Goal: Task Accomplishment & Management: Manage account settings

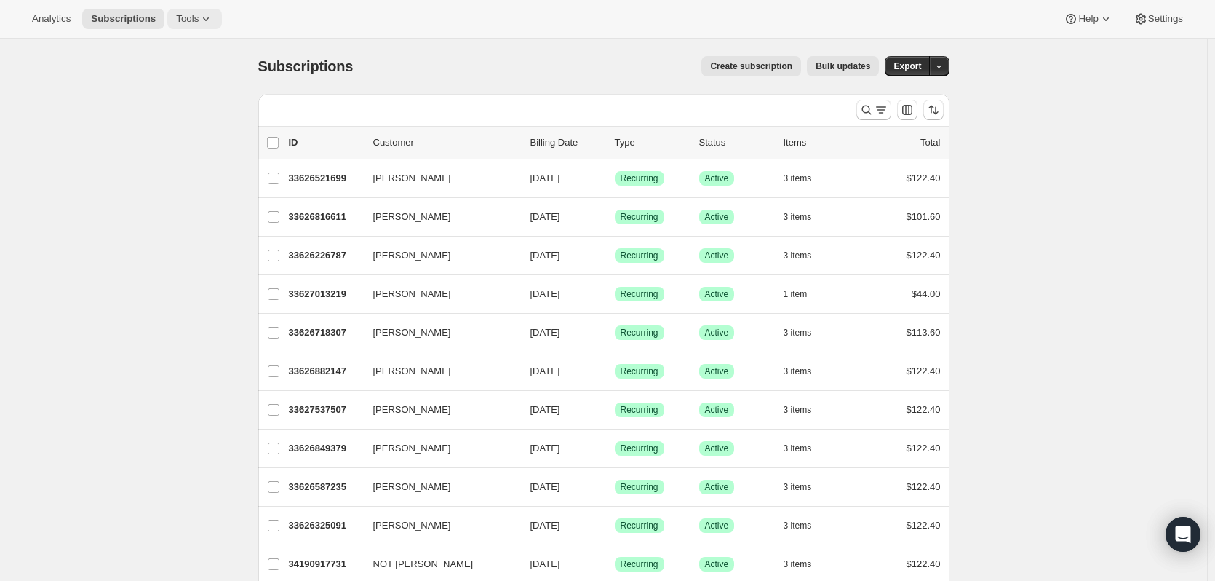
click at [188, 18] on span "Tools" at bounding box center [187, 19] width 23 height 12
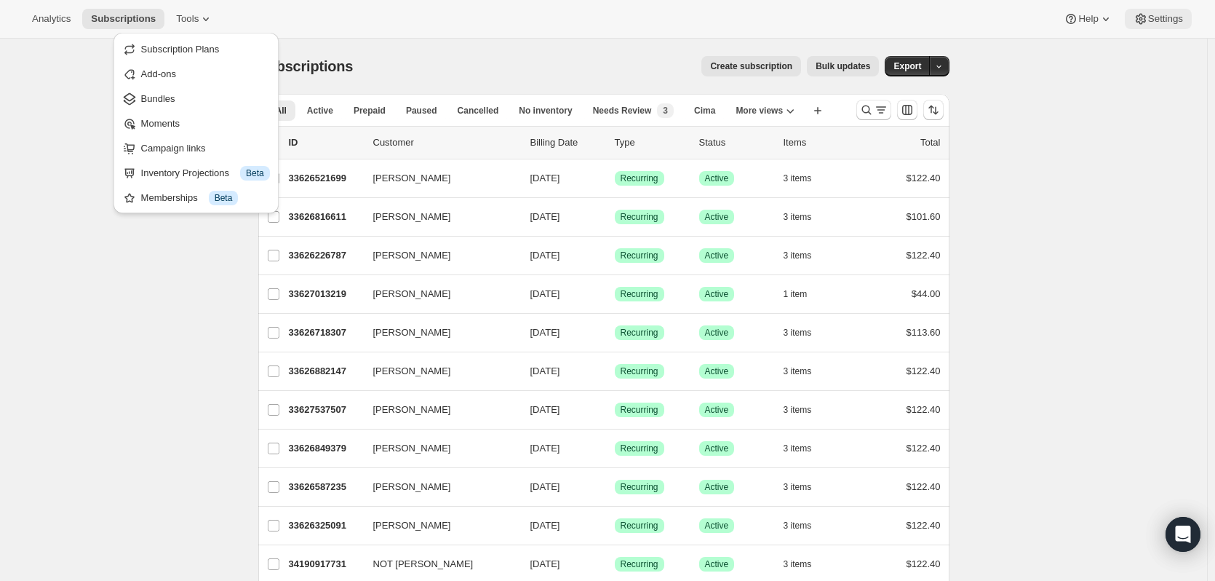
click at [1152, 13] on span "Settings" at bounding box center [1165, 19] width 35 height 12
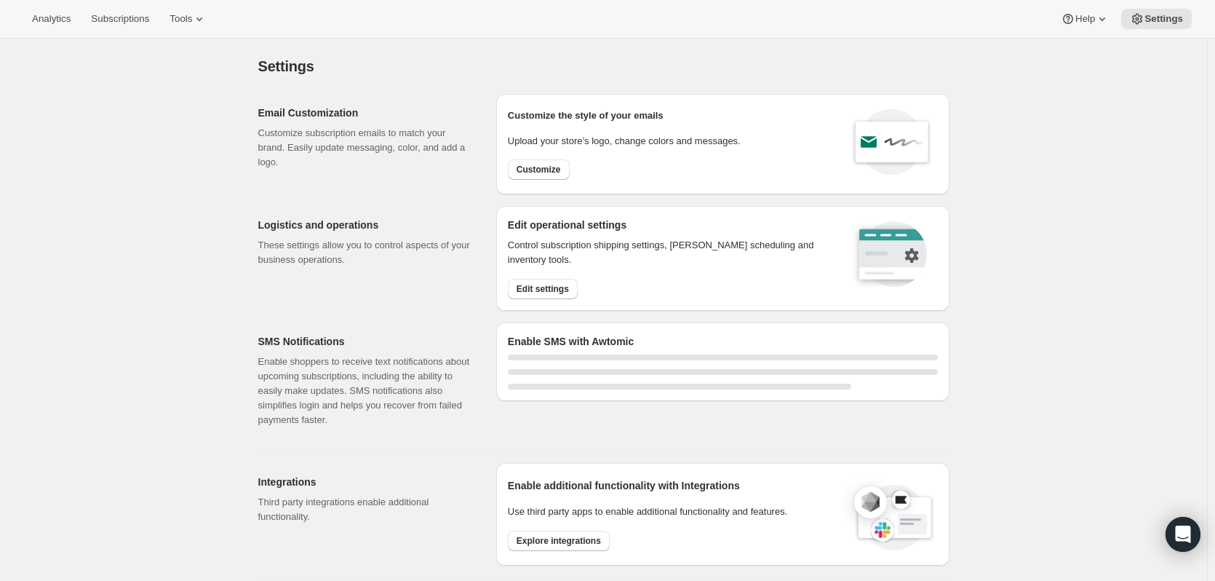
select select "17:00"
select select "09:00"
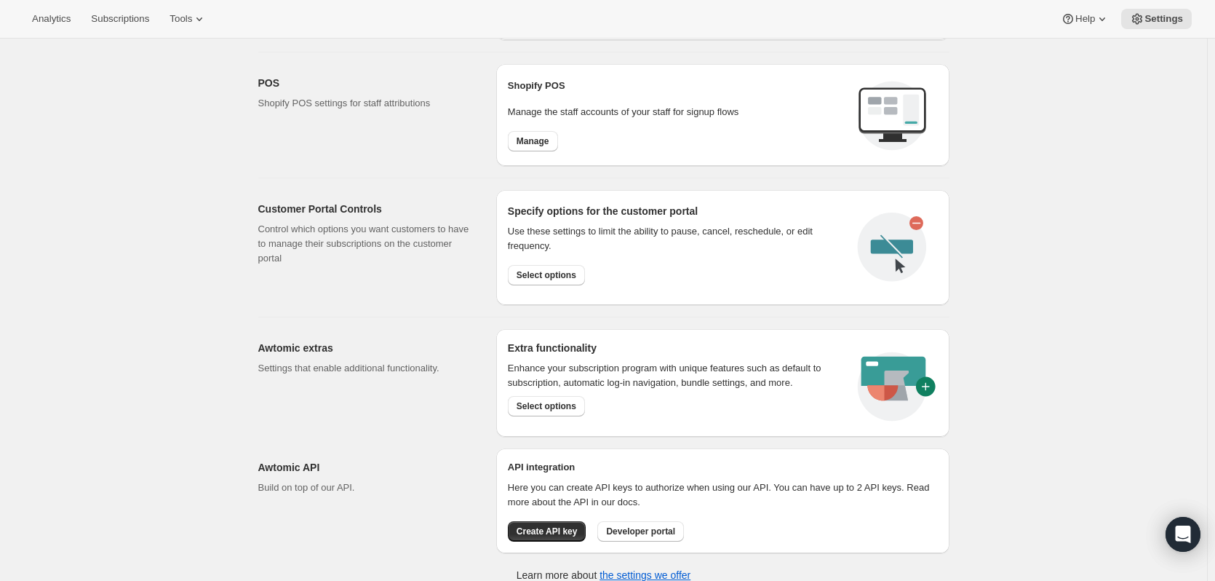
scroll to position [669, 0]
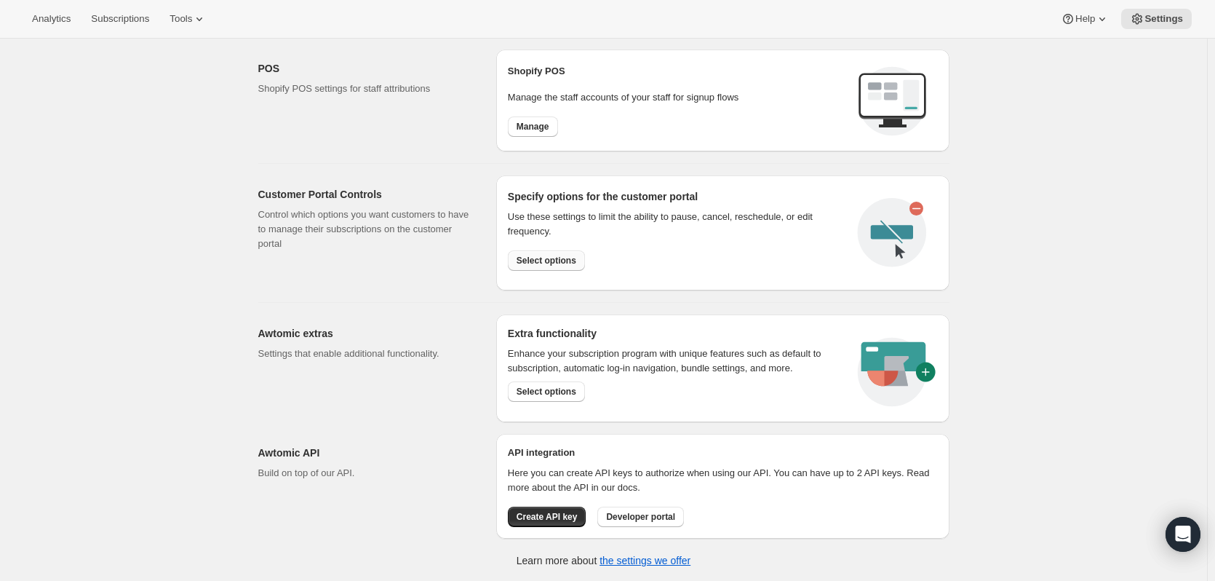
click at [527, 253] on button "Select options" at bounding box center [546, 260] width 77 height 20
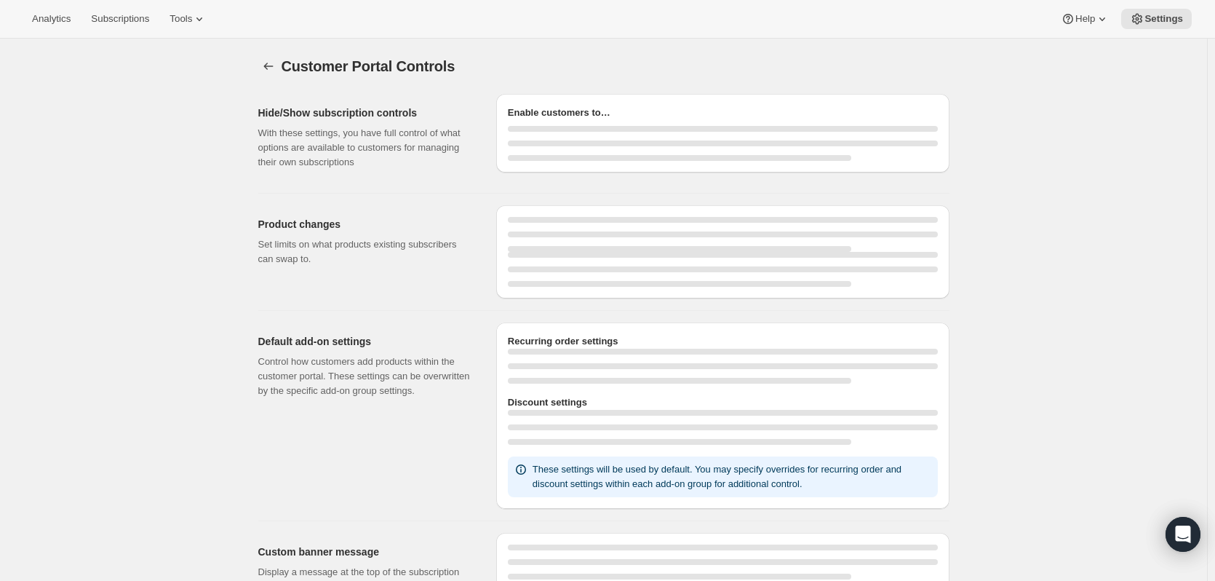
select select "INTERVAL"
select select "MONTH"
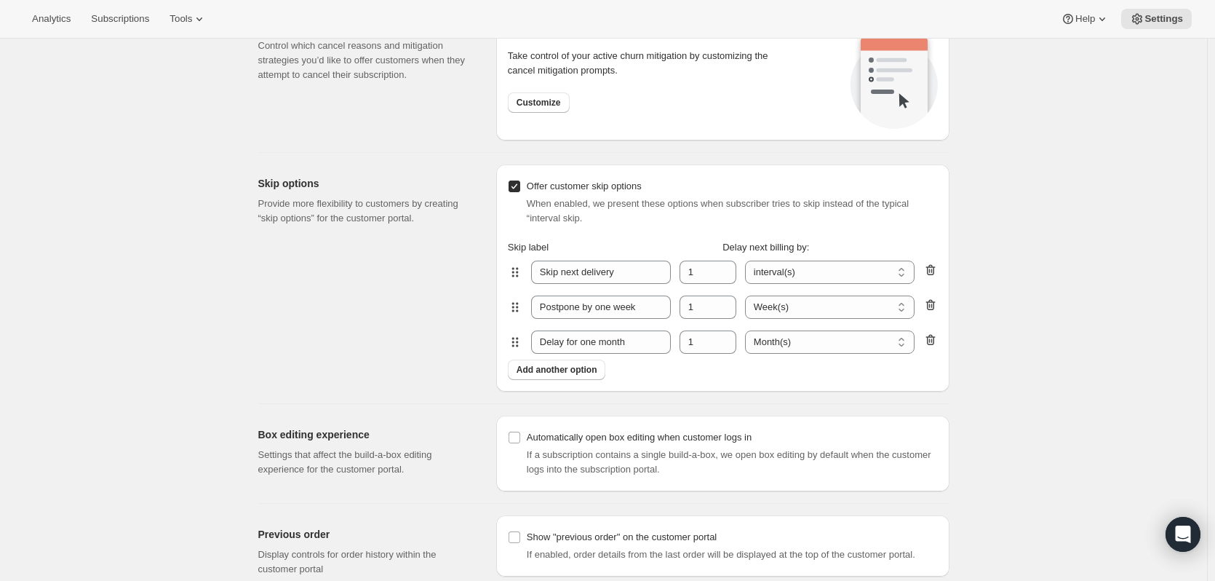
scroll to position [1391, 0]
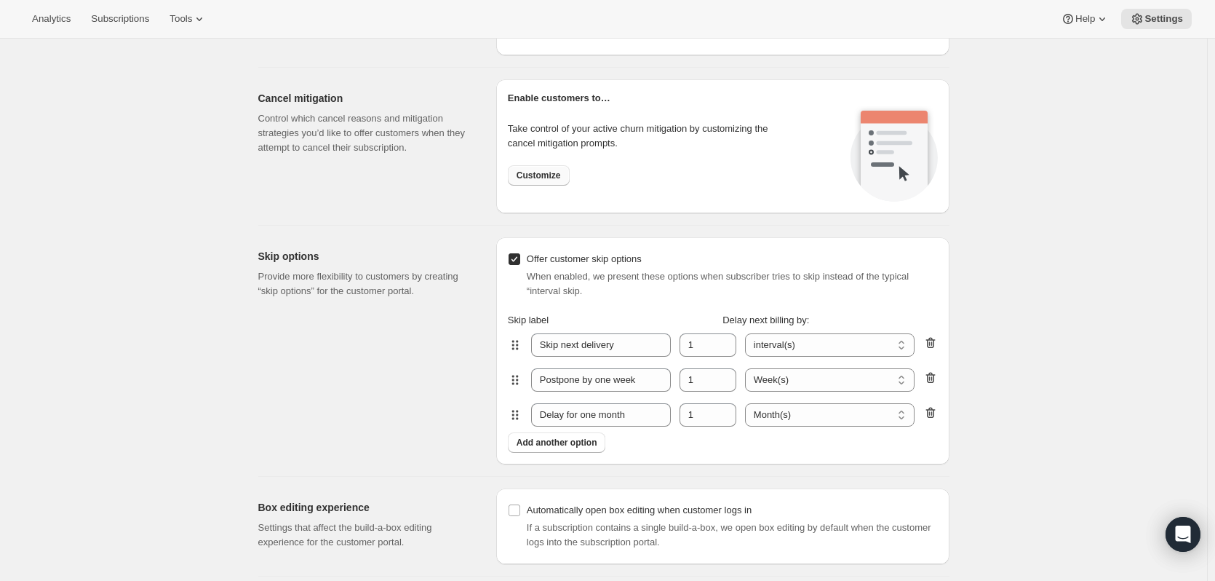
click at [539, 173] on span "Customize" at bounding box center [539, 176] width 44 height 12
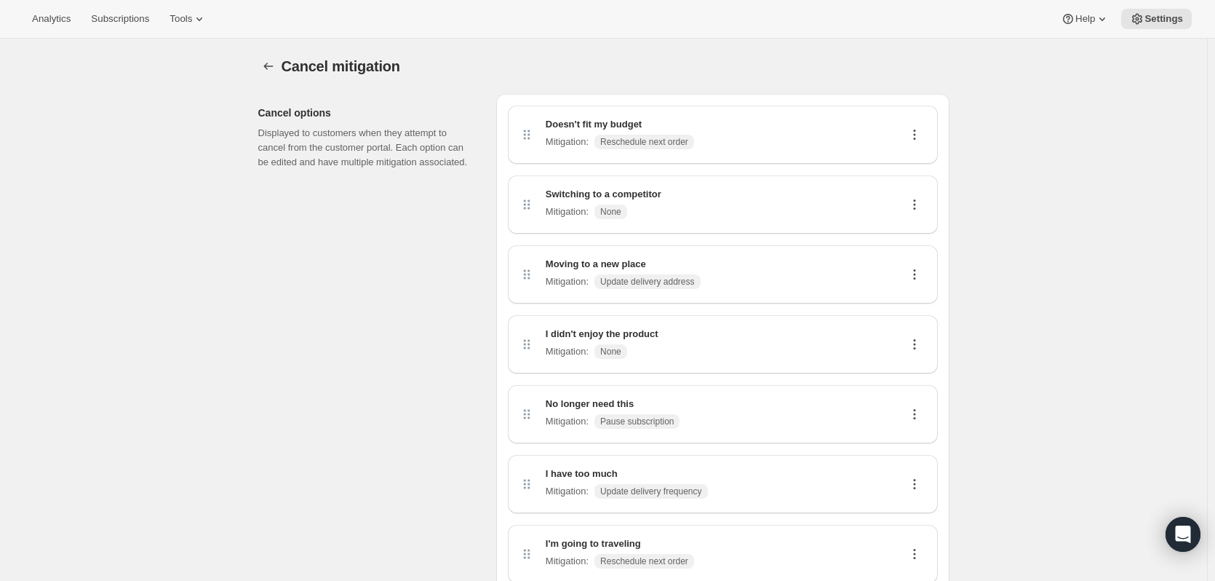
scroll to position [73, 0]
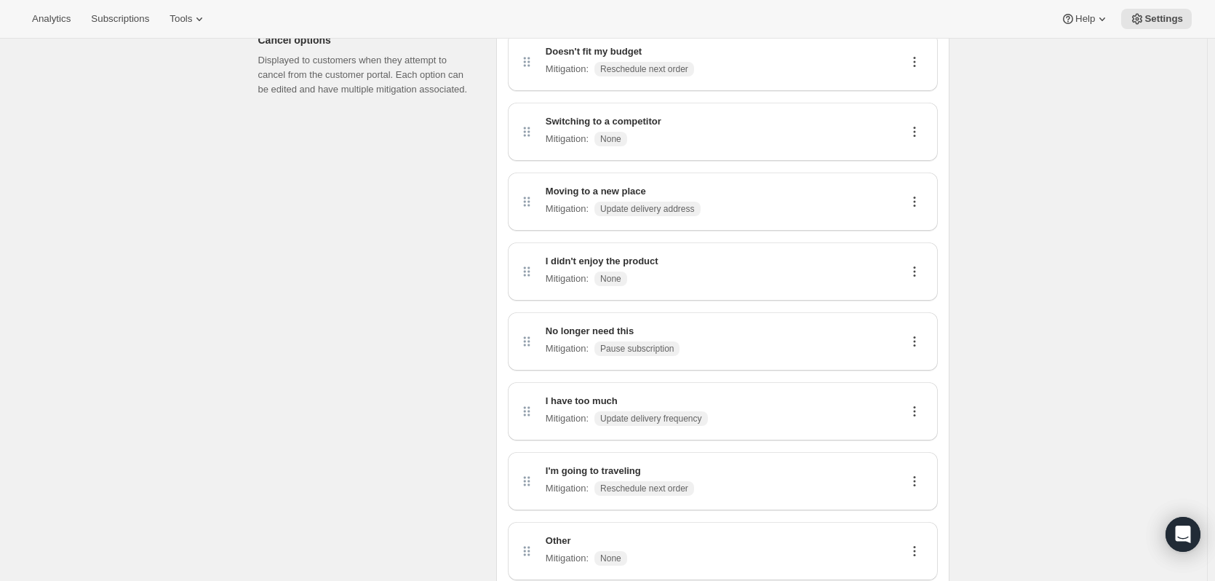
click at [913, 480] on icon at bounding box center [914, 481] width 15 height 15
click at [919, 480] on icon at bounding box center [914, 481] width 15 height 15
click at [921, 510] on span "Edit" at bounding box center [917, 509] width 28 height 15
select select "reschedule"
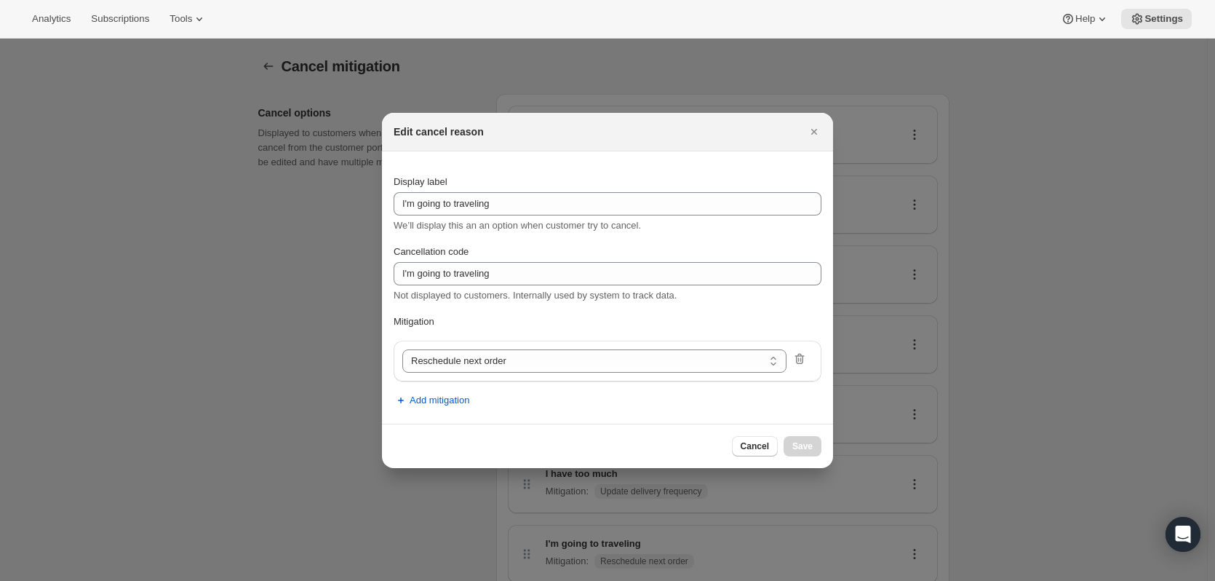
scroll to position [0, 0]
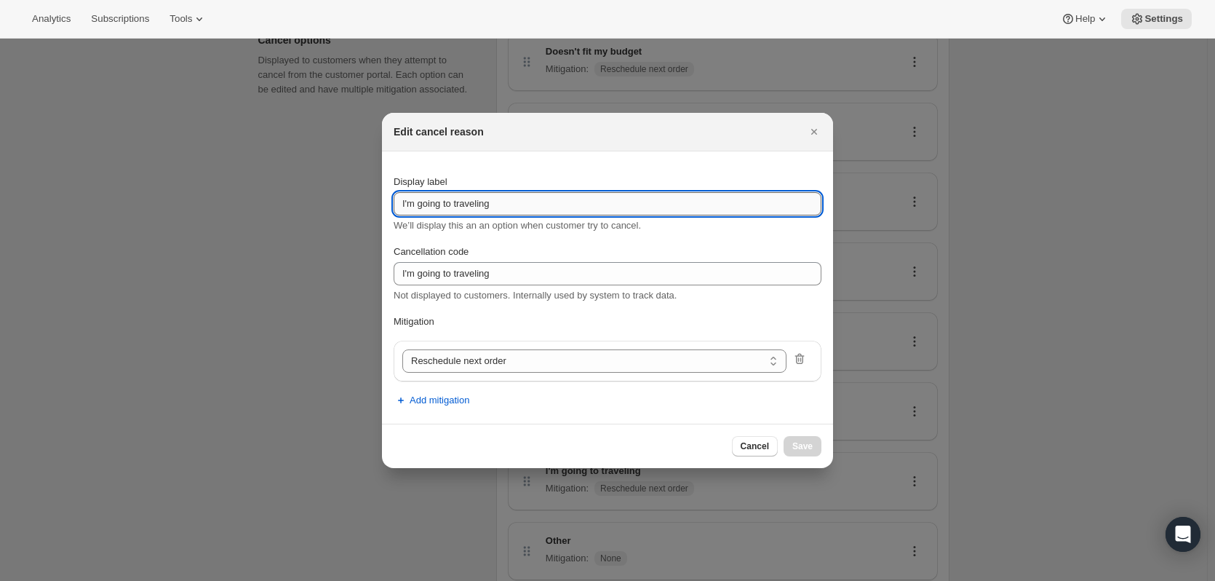
click at [461, 215] on input "I'm going to traveling" at bounding box center [608, 203] width 428 height 23
click at [455, 204] on input "I'm going to traveling" at bounding box center [608, 203] width 428 height 23
drag, startPoint x: 455, startPoint y: 209, endPoint x: 419, endPoint y: 209, distance: 35.7
click at [419, 209] on input "I'm going to traveling" at bounding box center [608, 203] width 428 height 23
type input "I'm traveling"
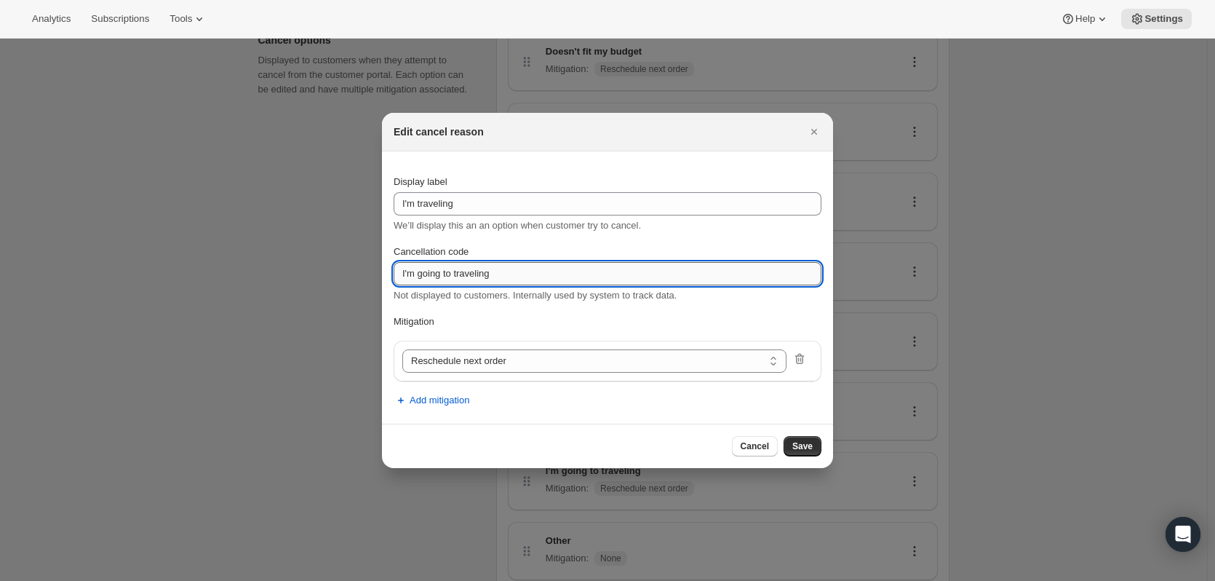
drag, startPoint x: 457, startPoint y: 271, endPoint x: 416, endPoint y: 273, distance: 40.8
click at [416, 273] on input "I'm going to traveling" at bounding box center [608, 273] width 428 height 23
type input "I'm traveling"
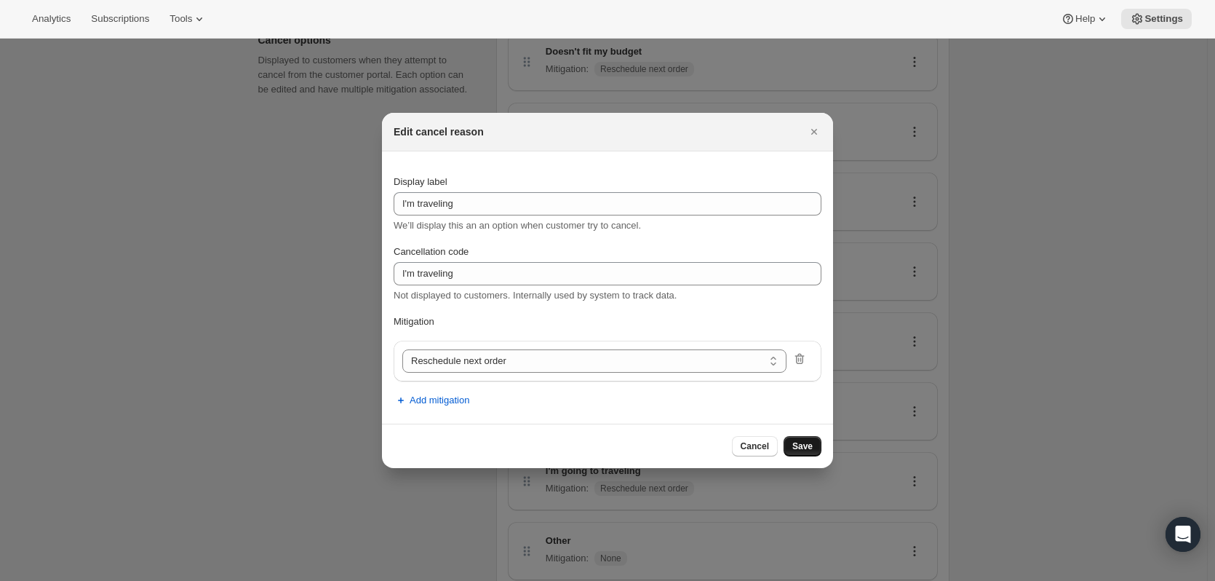
click at [804, 450] on span "Save" at bounding box center [802, 446] width 20 height 12
select select "frequency"
